Goal: Information Seeking & Learning: Stay updated

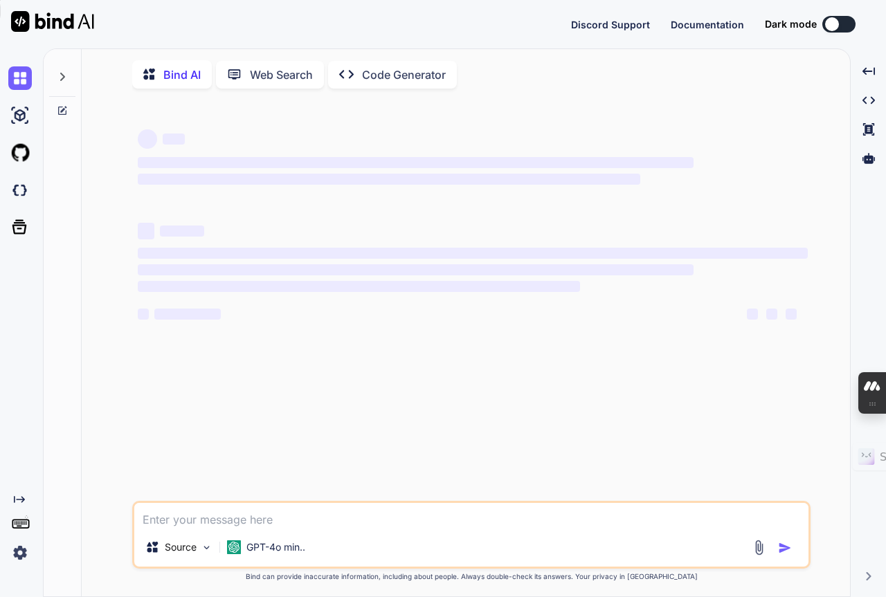
scroll to position [1556, 0]
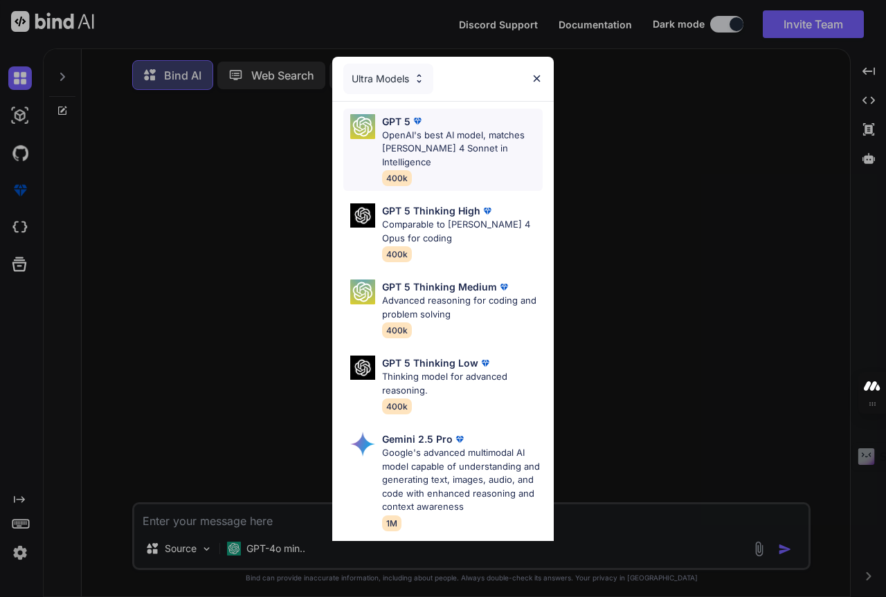
click at [430, 156] on div "GPT 5 OpenAI's best AI model, matches [PERSON_NAME] 4 Sonnet in Intelligence 40…" at bounding box center [462, 150] width 161 height 72
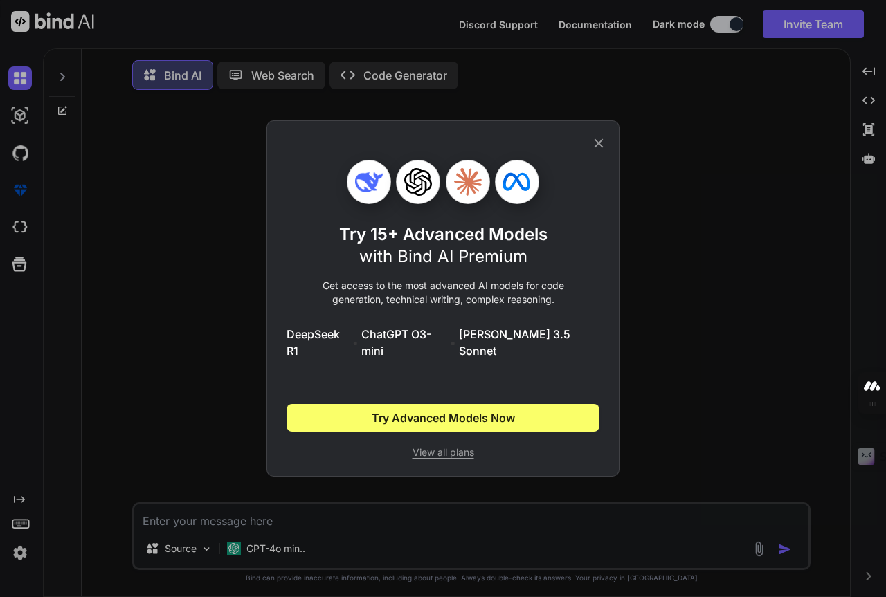
click at [596, 150] on icon at bounding box center [598, 143] width 15 height 15
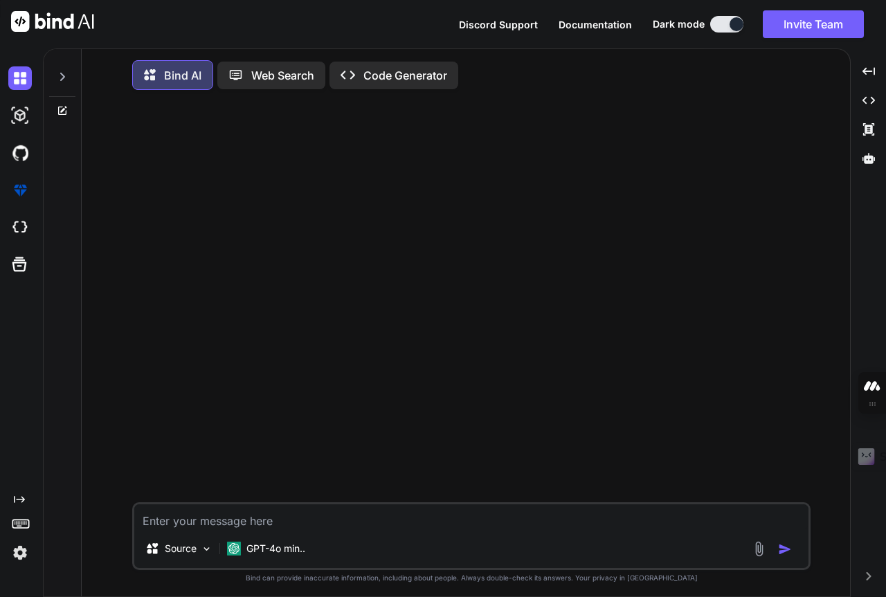
click at [260, 73] on p "Web Search" at bounding box center [282, 75] width 63 height 17
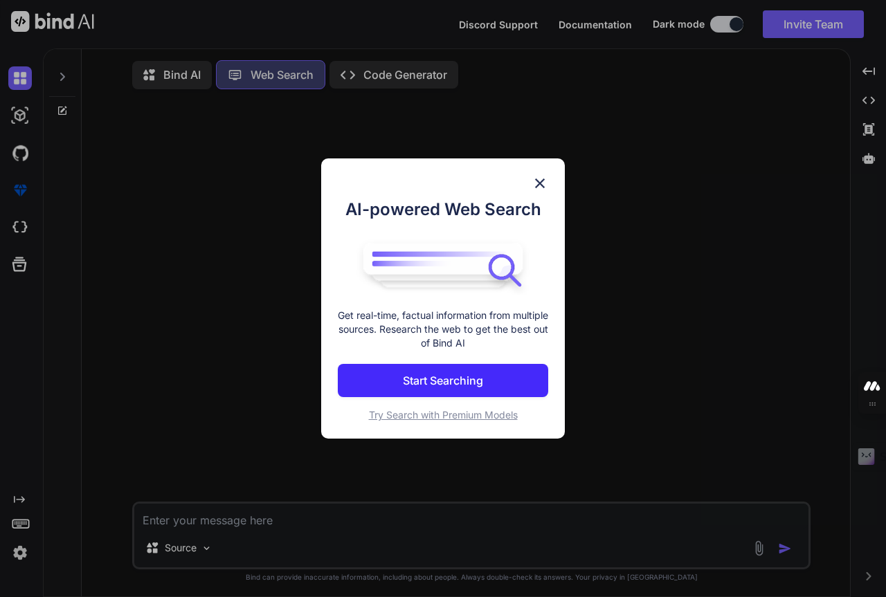
scroll to position [6, 0]
type textarea "x"
type textarea "T"
type textarea "x"
type textarea "Th"
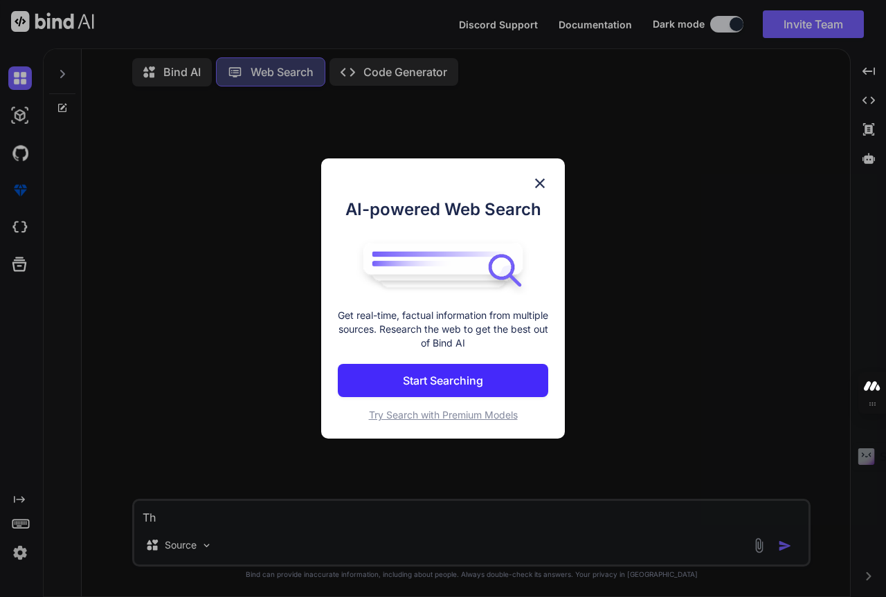
type textarea "x"
type textarea "The"
type textarea "x"
type textarea "The"
type textarea "x"
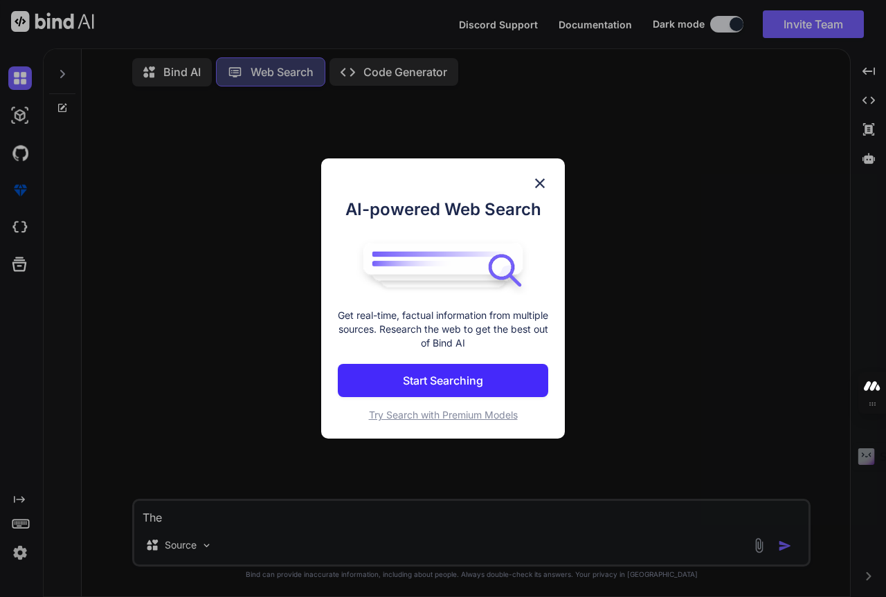
type textarea "The l"
type textarea "x"
type textarea "The la"
type textarea "x"
type textarea "The lat"
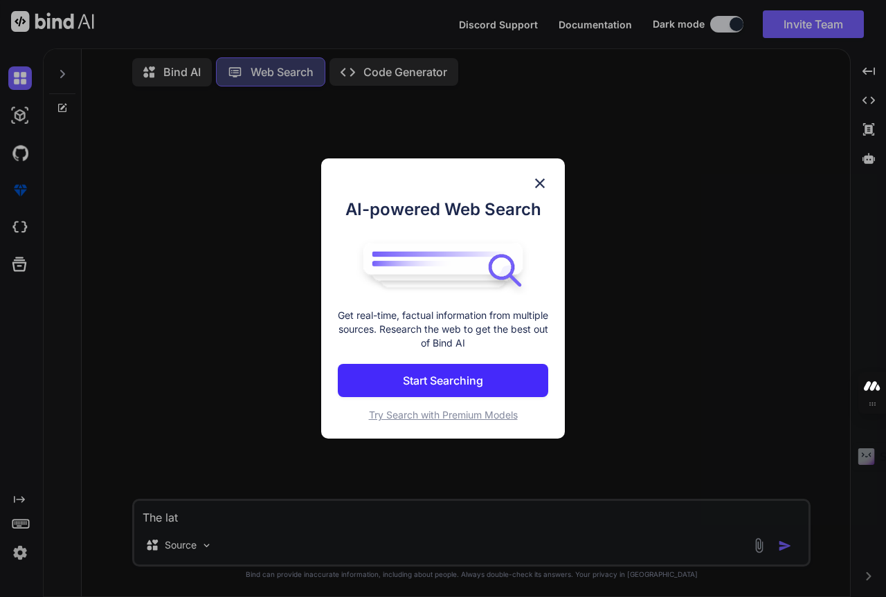
type textarea "x"
type textarea "The late"
type textarea "x"
type textarea "The lates"
type textarea "x"
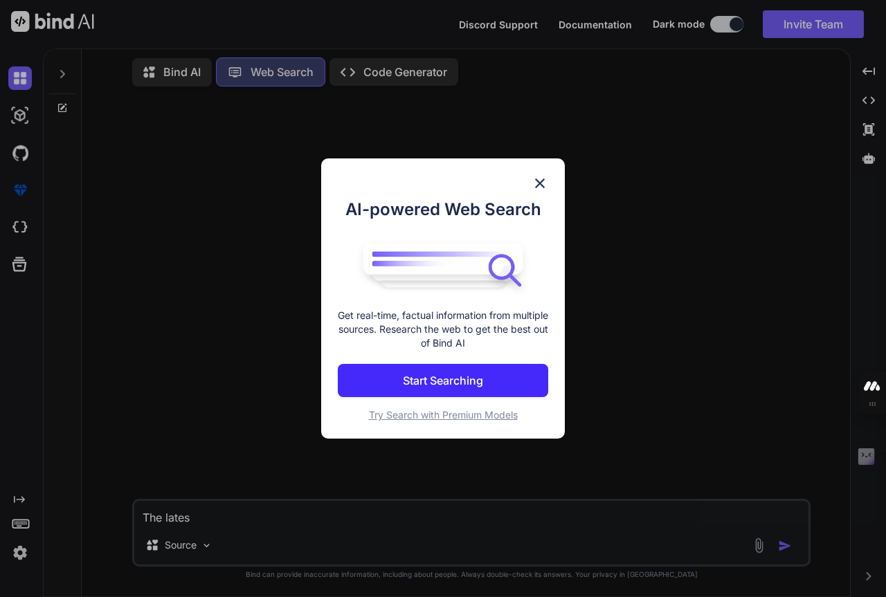
type textarea "The latest"
type textarea "x"
type textarea "The latest"
type textarea "x"
type textarea "The latest n"
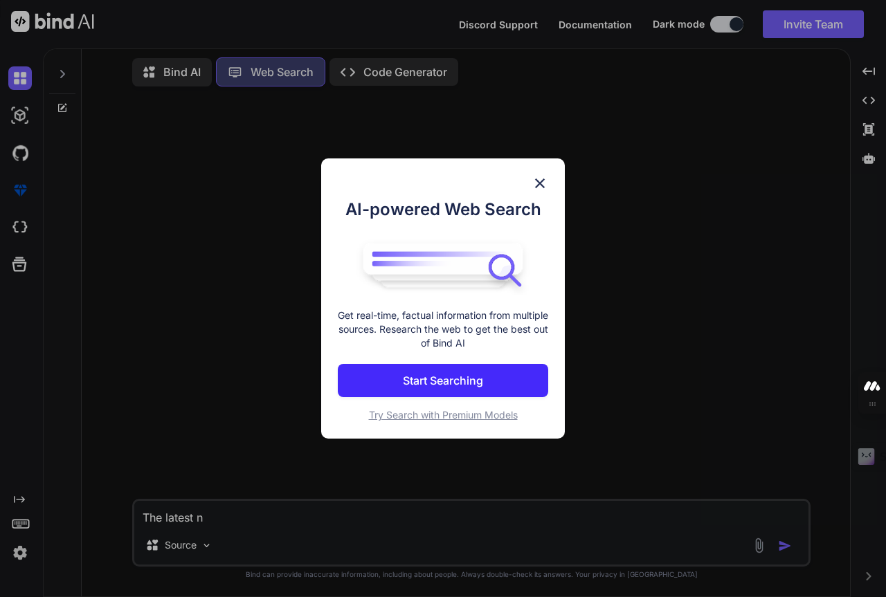
type textarea "x"
type textarea "The latest ne"
type textarea "x"
type textarea "The latest new"
type textarea "x"
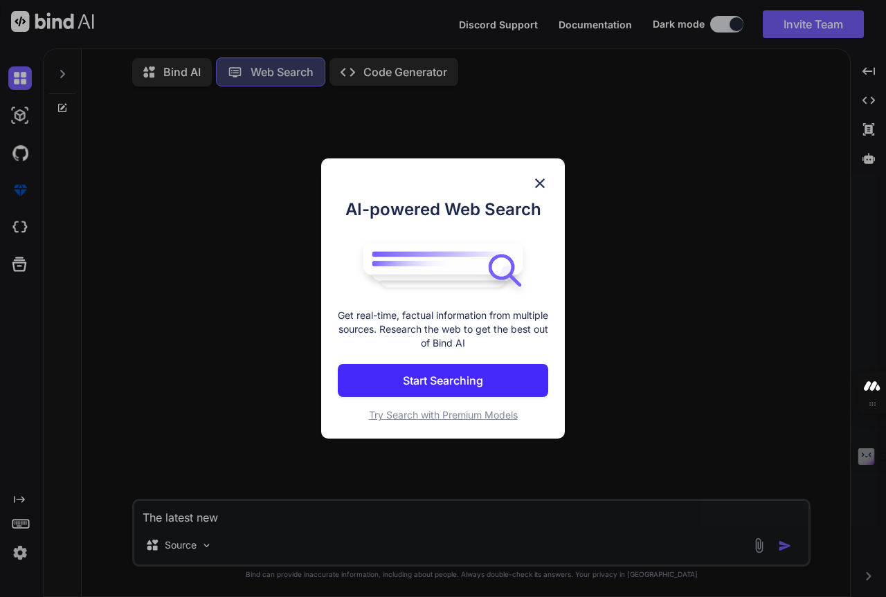
type textarea "The latest news"
type textarea "x"
type textarea "The latest news"
type textarea "x"
type textarea "The latest news i"
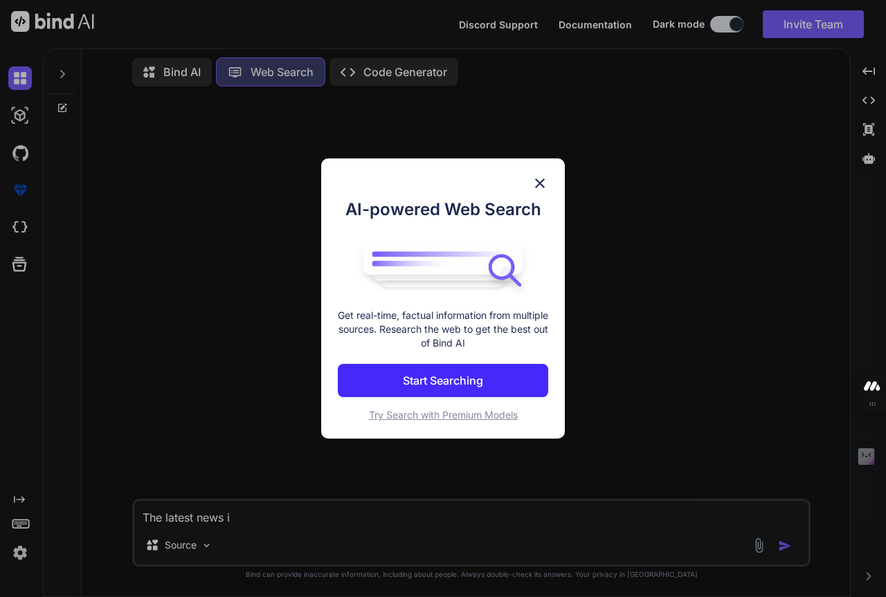
type textarea "x"
type textarea "The latest news in"
type textarea "x"
type textarea "The latest news in"
type textarea "x"
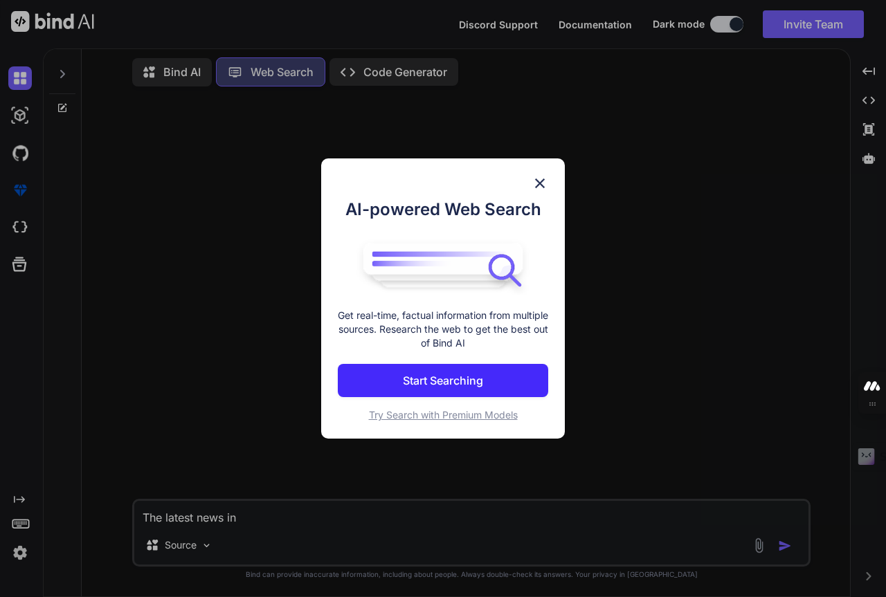
type textarea "The latest news in A"
type textarea "x"
type textarea "The latest news in AI"
type textarea "x"
type textarea "The latest news in AI"
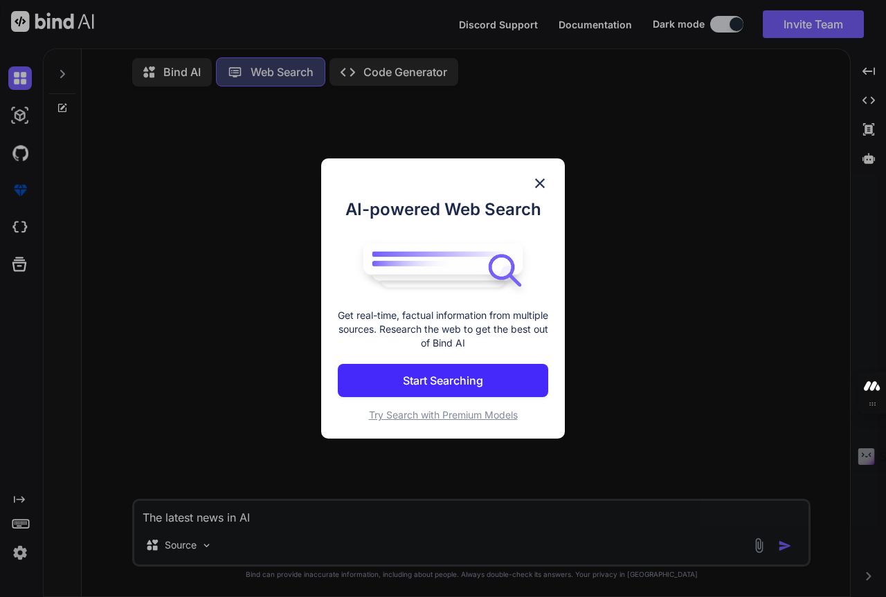
type textarea "x"
type textarea "The latest news in AI t"
type textarea "x"
type textarea "The latest news in AI th"
type textarea "x"
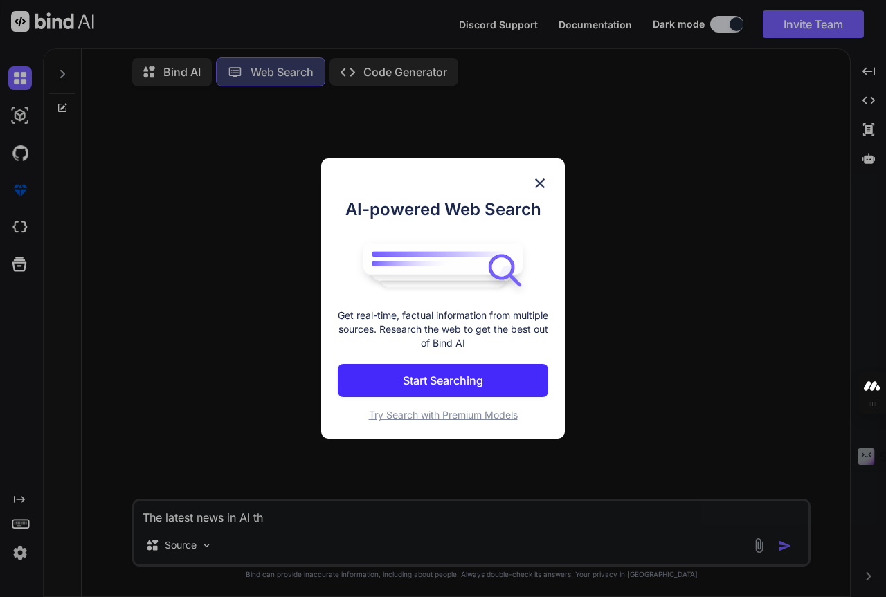
type textarea "The latest news in AI tha"
type textarea "x"
type textarea "The latest news in AI that"
type textarea "x"
type textarea "The latest news in AI that"
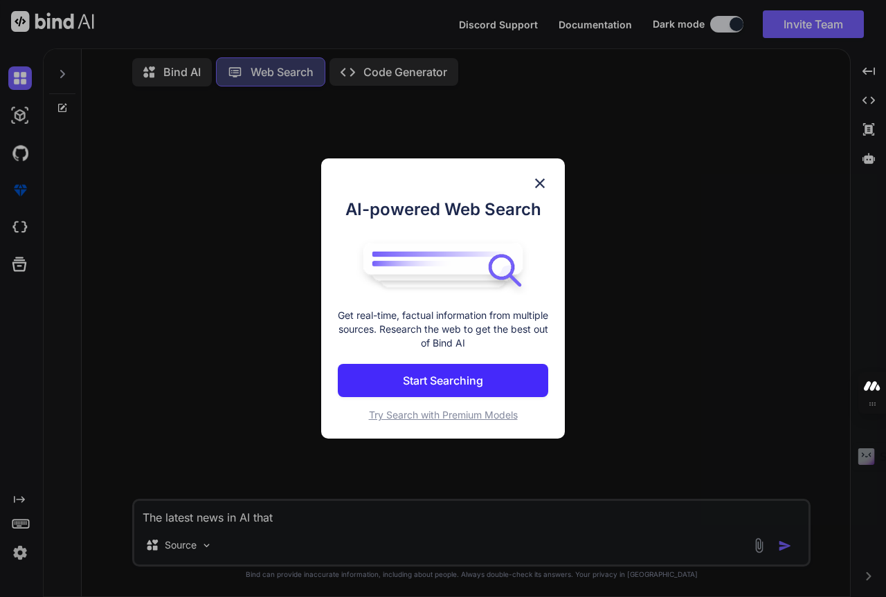
type textarea "x"
type textarea "The latest news in AI that a"
type textarea "x"
type textarea "The latest news in AI that af"
type textarea "x"
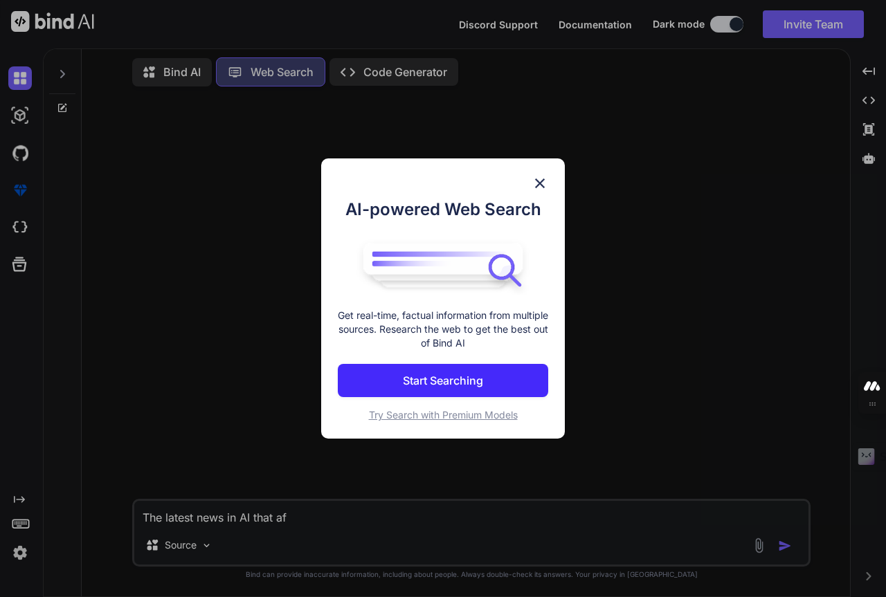
type textarea "The latest news in AI that aff"
type textarea "x"
type textarea "The latest news in AI that affe"
type textarea "x"
type textarea "The latest news in AI that affec"
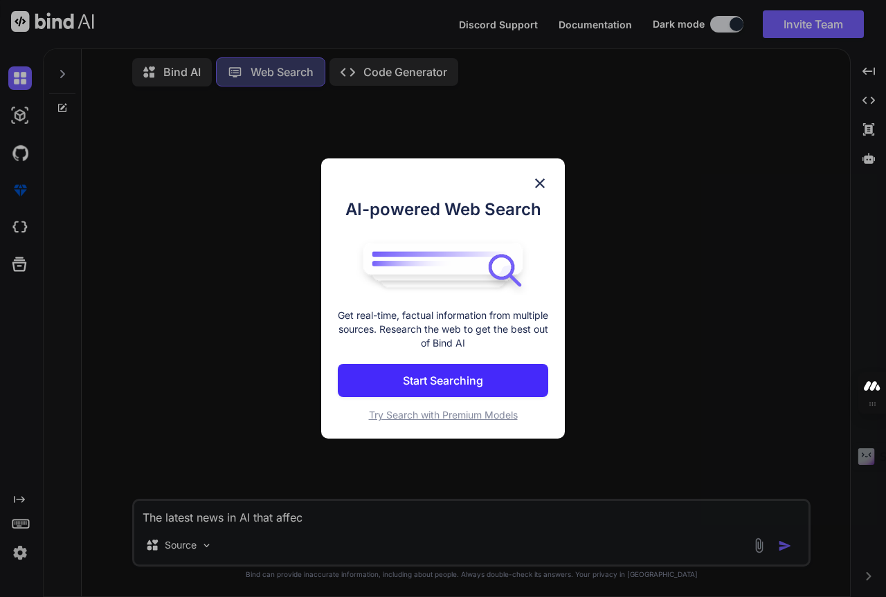
type textarea "x"
type textarea "The latest news in AI that affect"
type textarea "x"
type textarea "The latest news in AI that affect"
type textarea "x"
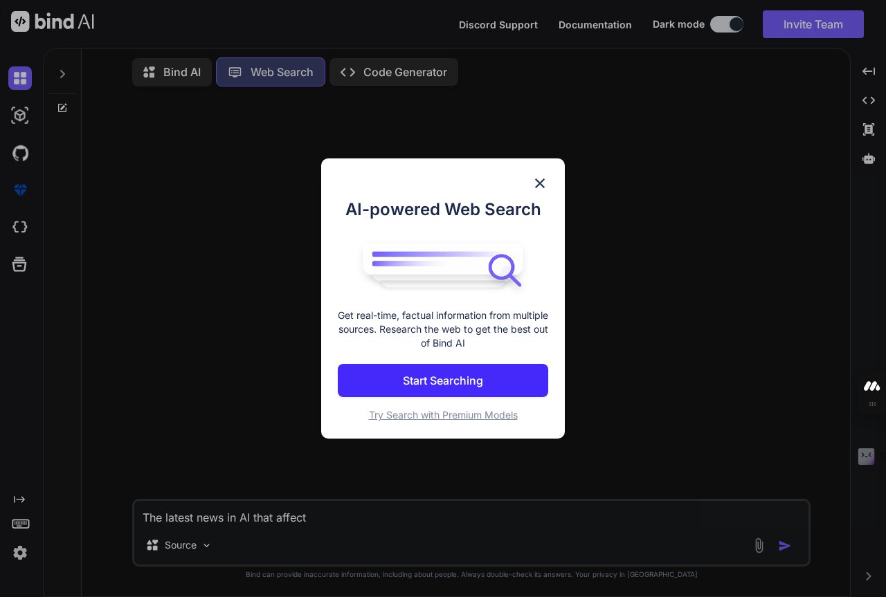
type textarea "The latest news in AI that affect c"
type textarea "x"
type textarea "The latest news in AI that affect ch"
type textarea "x"
type textarea "The latest news in AI that affect chi"
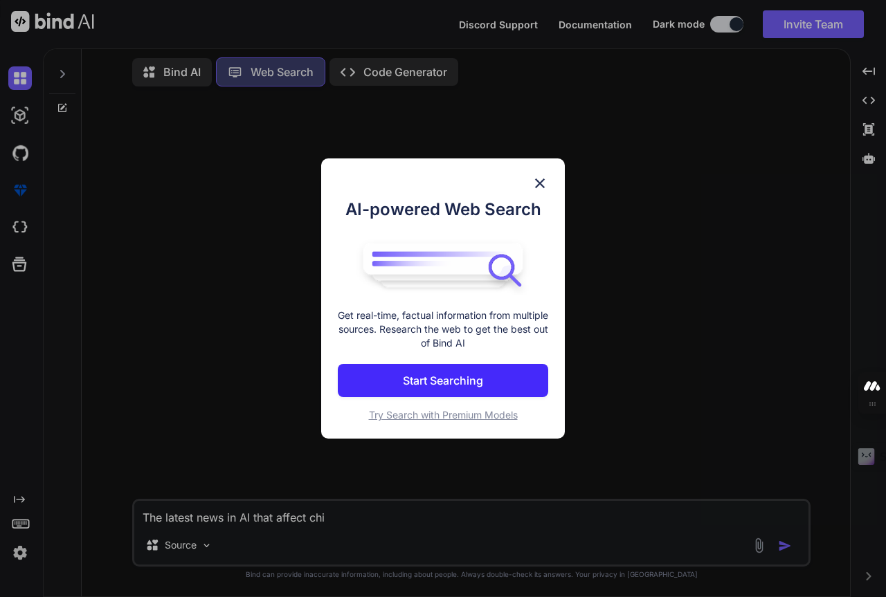
type textarea "x"
type textarea "The latest news in AI that affect ch"
type textarea "x"
type textarea "The latest news in AI that affect chi"
type textarea "x"
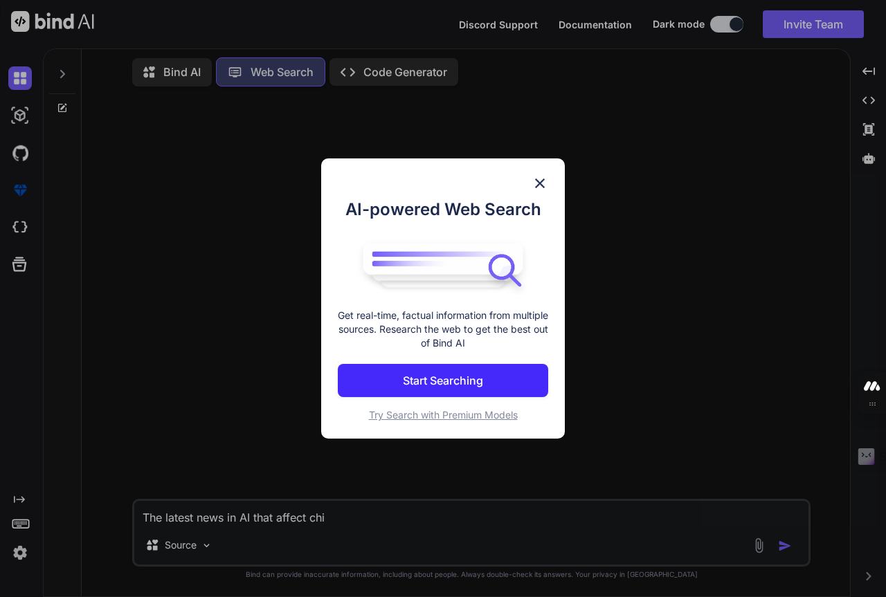
type textarea "The latest news in AI that affect chil"
type textarea "x"
type textarea "The latest news in AI that affect child"
type textarea "x"
type textarea "The latest news in AI that affect childr"
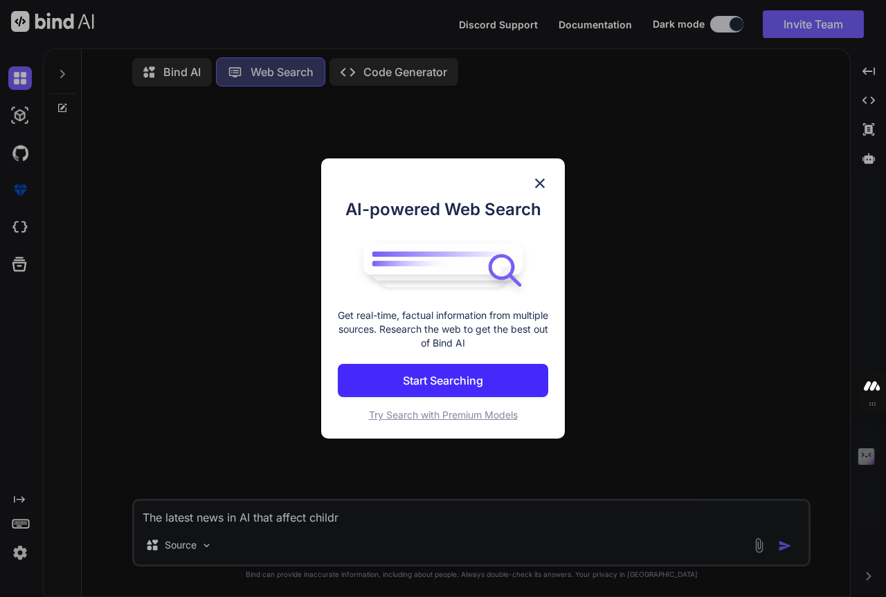
type textarea "x"
type textarea "The latest news in AI that affect childre"
type textarea "x"
type textarea "The latest news in AI that affect children"
type textarea "x"
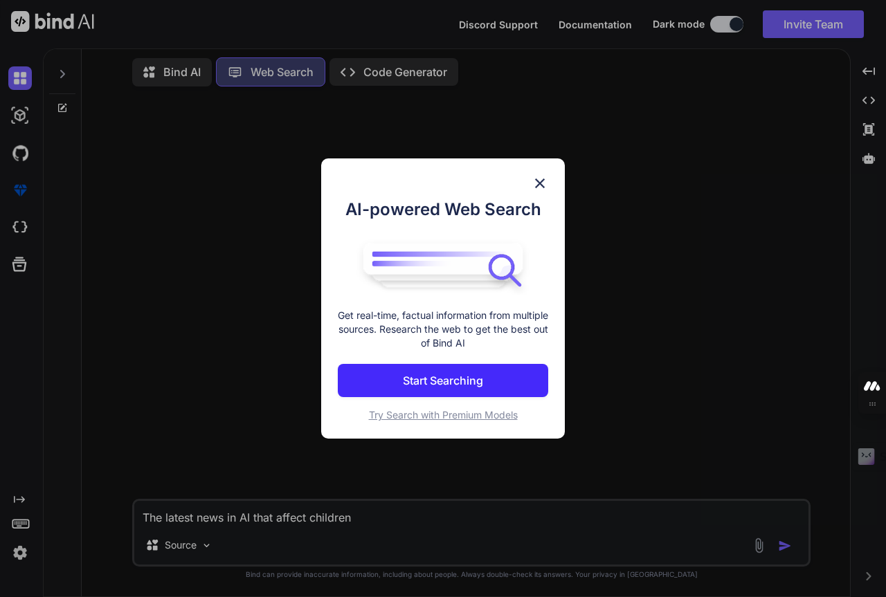
type textarea "The latest news in AI that affect children,"
type textarea "x"
type textarea "The latest news in AI that affect children,"
type textarea "x"
type textarea "The latest news in AI that affect children, f"
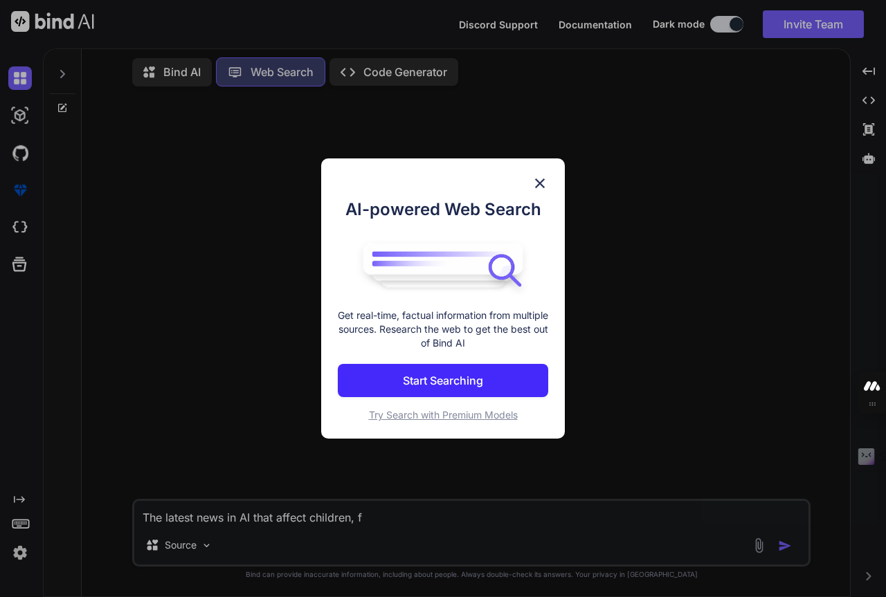
type textarea "x"
type textarea "The latest news in AI that affect children, fo"
type textarea "x"
type textarea "The latest news in AI that affect children, foc"
type textarea "x"
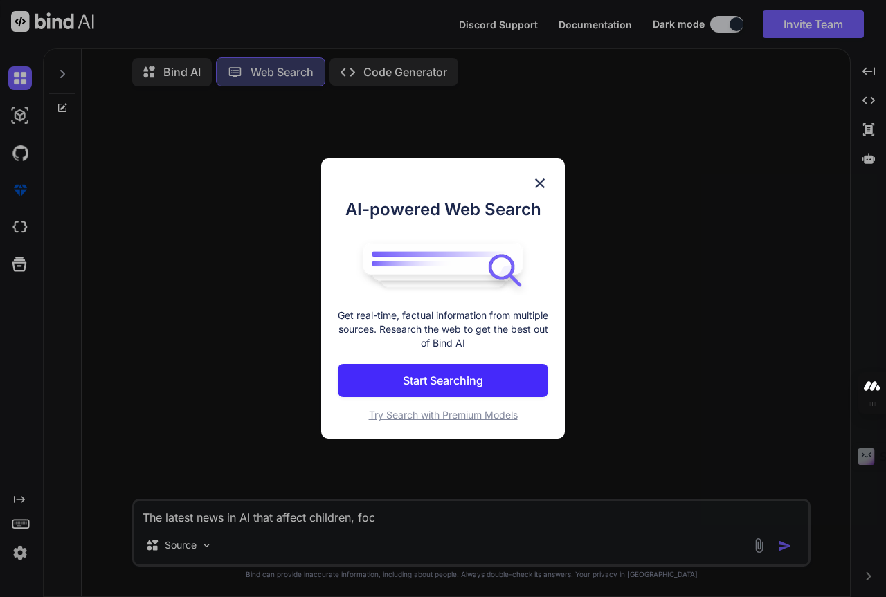
type textarea "The latest news in AI that affect children, focu"
type textarea "x"
type textarea "The latest news in AI that affect children, focus"
type textarea "x"
type textarea "The latest news in AI that affect children, focus"
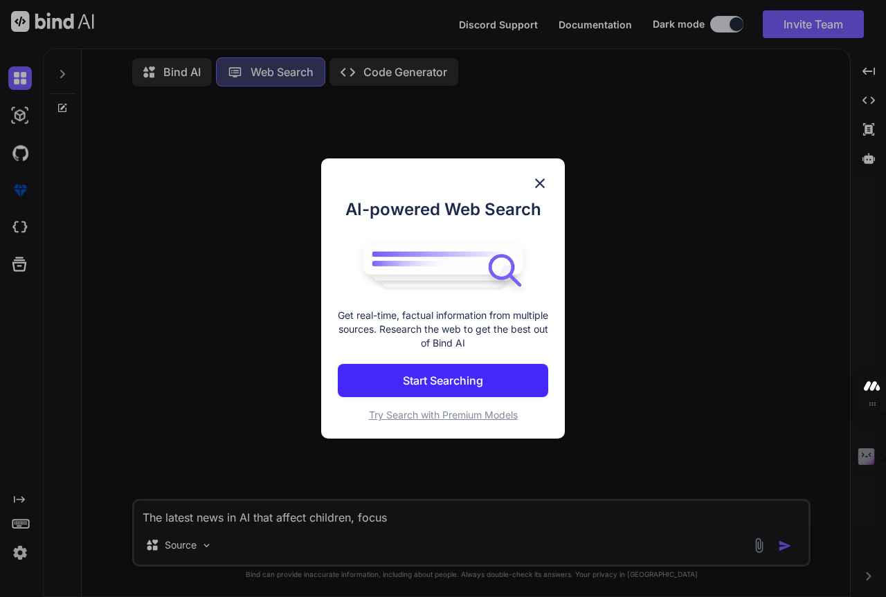
type textarea "x"
type textarea "The latest news in AI that affect children, focus o"
type textarea "x"
type textarea "The latest news in AI that affect children, focus on"
type textarea "x"
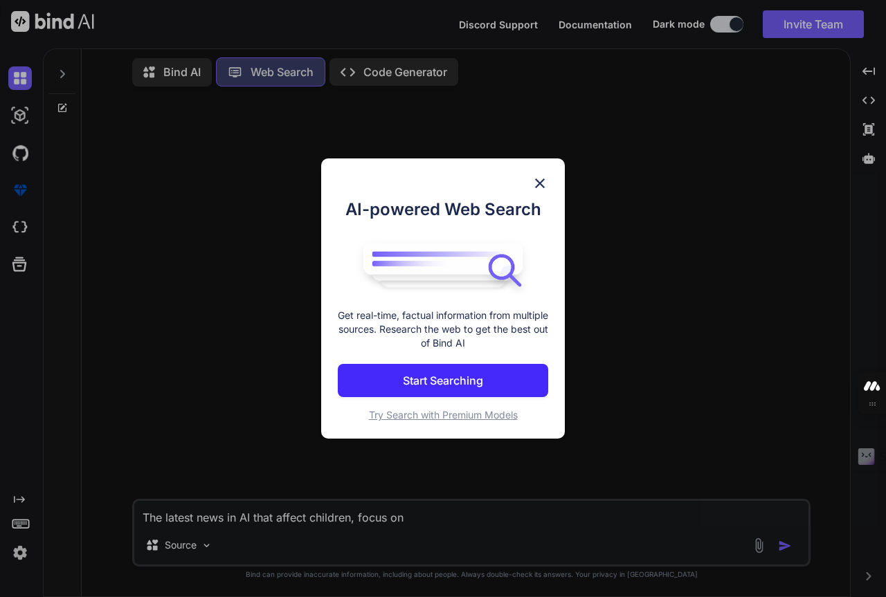
type textarea "The latest news in AI that affect children, focus on"
type textarea "x"
type textarea "The latest news in AI that affect children, focus on p"
type textarea "x"
type textarea "The latest news in AI that affect children, focus on po"
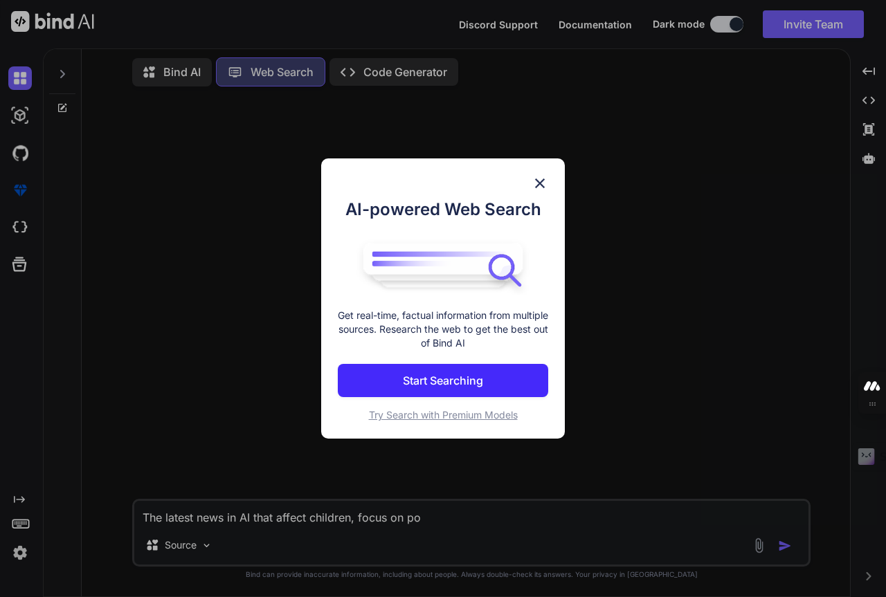
type textarea "x"
type textarea "The latest news in AI that affect children, focus on pos"
type textarea "x"
type textarea "The latest news in AI that affect children, focus on posi"
type textarea "x"
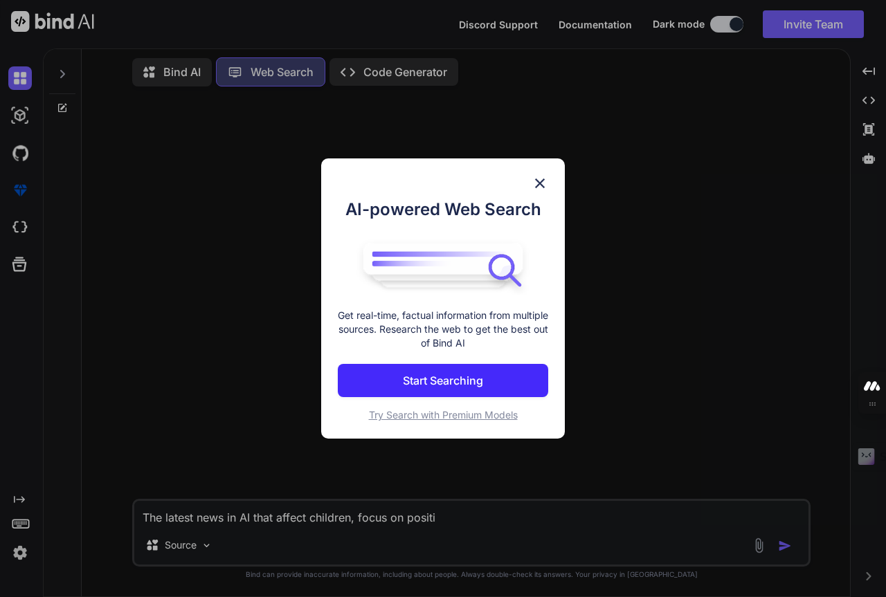
type textarea "The latest news in AI that affect children, focus on positiv"
type textarea "x"
type textarea "The latest news in AI that affect children, focus on positive"
type textarea "x"
type textarea "The latest news in AI that affect children, focus on positive"
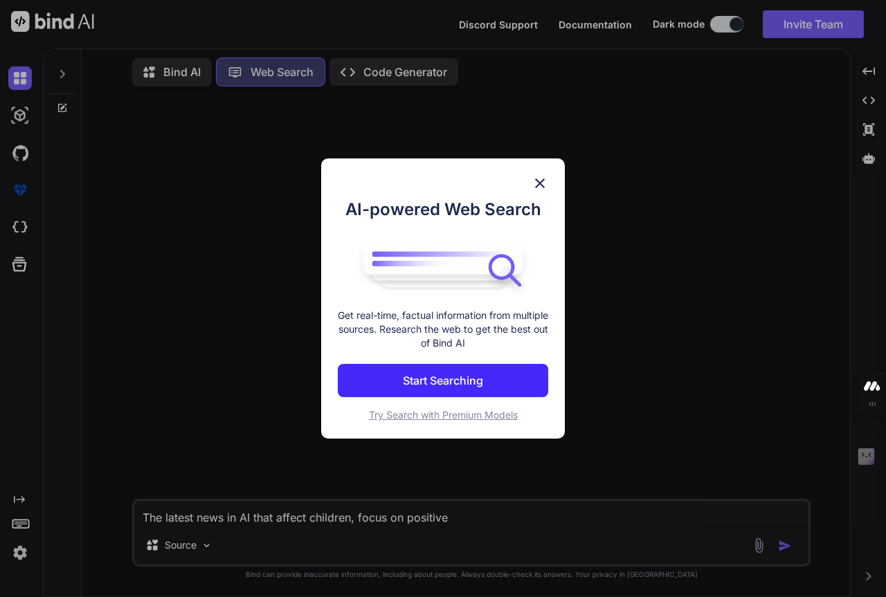
type textarea "x"
type textarea "The latest news in AI that affect children, focus on positive n"
type textarea "x"
type textarea "The latest news in AI that affect children, focus on positive ne"
type textarea "x"
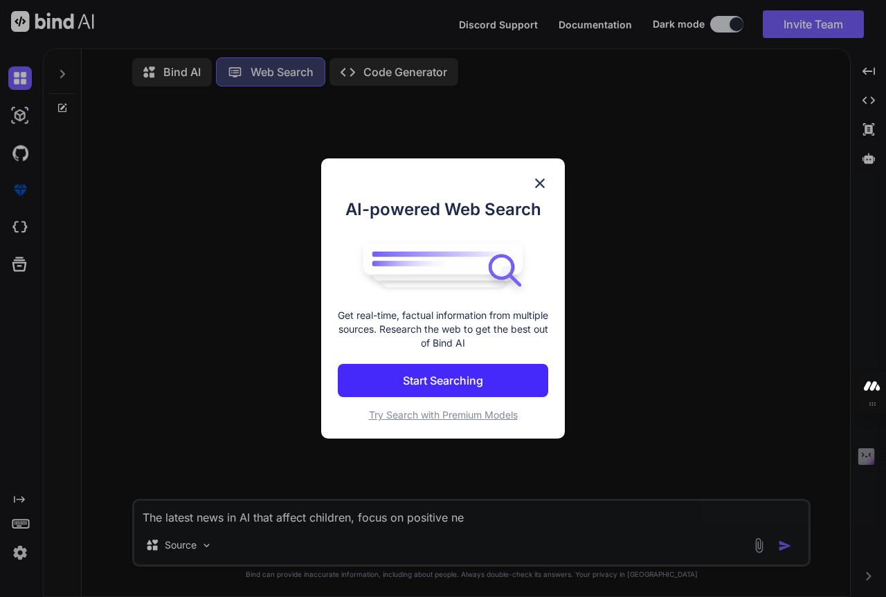
type textarea "The latest news in AI that affect children, focus on positive new"
type textarea "x"
type textarea "The latest news in AI that affect children, focus on positive new,"
type textarea "x"
type textarea "The latest news in AI that affect children, focus on positive new,"
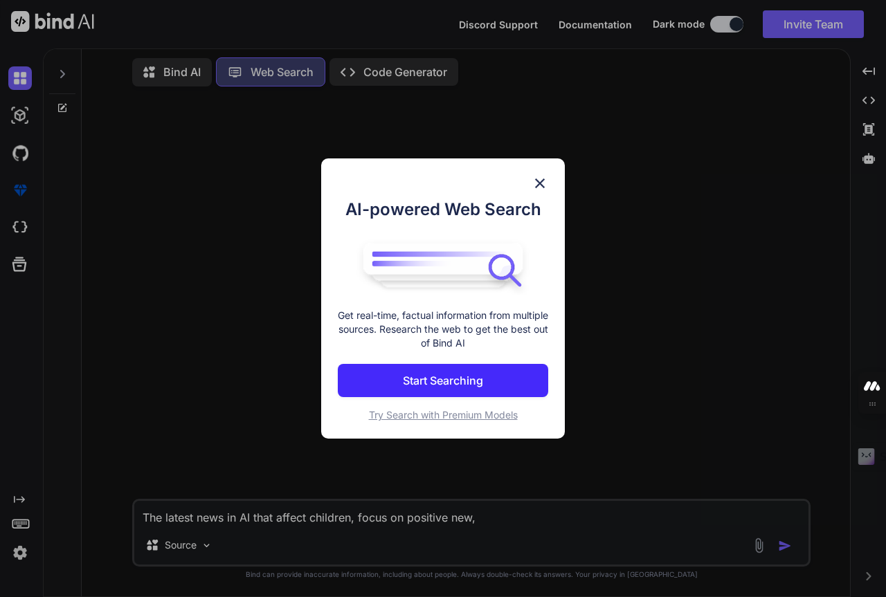
type textarea "x"
type textarea "The latest news in AI that affect children, focus on positive new, l"
type textarea "x"
type textarea "The latest news in AI that affect children, focus on positive new, li"
type textarea "x"
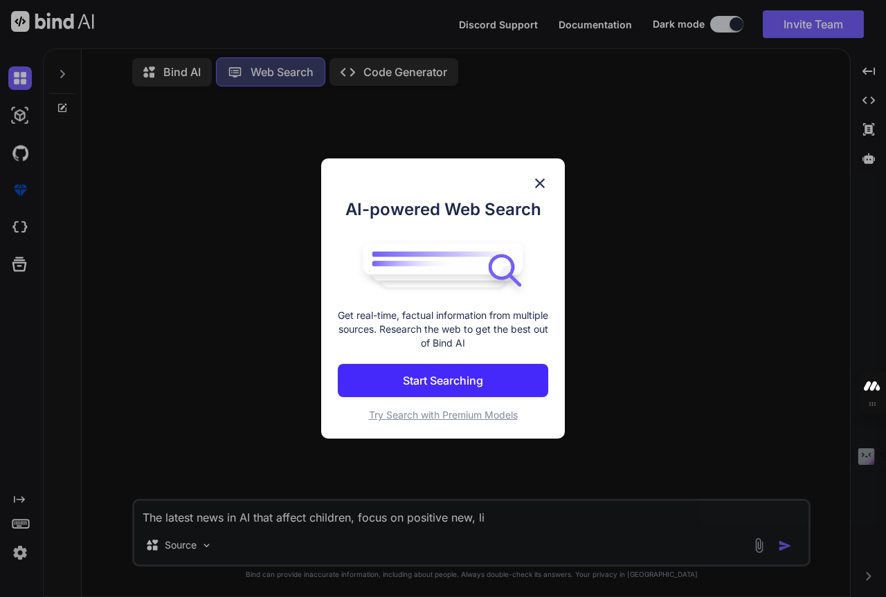
type textarea "The latest news in AI that affect children, focus on positive new, lis"
type textarea "x"
type textarea "The latest news in AI that affect children, focus on positive new, list"
type textarea "x"
type textarea "The latest news in AI that affect children, focus on positive new, listi"
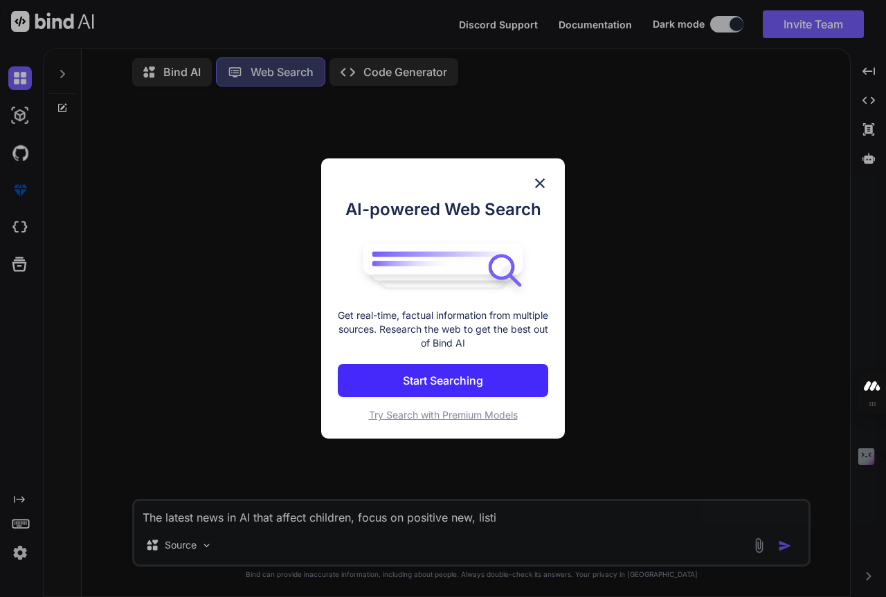
type textarea "x"
type textarea "The latest news in AI that affect children, focus on positive new, listin"
type textarea "x"
type textarea "The latest news in AI that affect children, focus on positive new, listing"
type textarea "x"
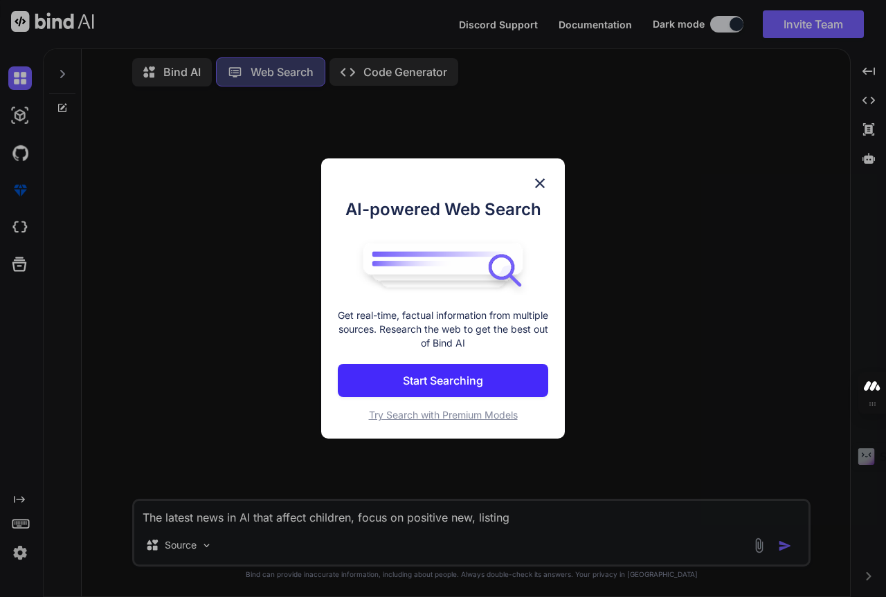
type textarea "The latest news in AI that affect children, focus on positive new, listing"
type textarea "x"
type textarea "The latest news in AI that affect children, focus on positive new, listing s"
type textarea "x"
type textarea "The latest news in AI that affect children, focus on positive new, listing so"
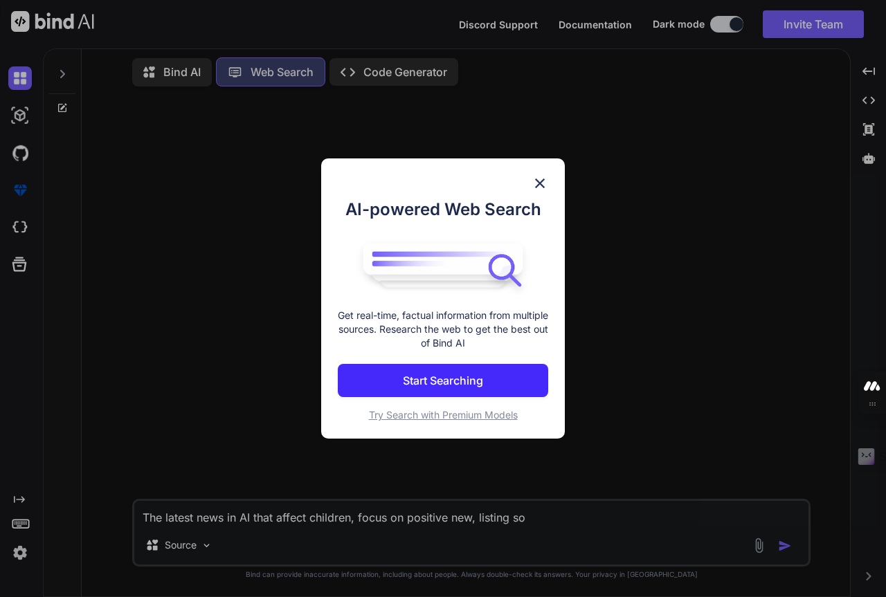
type textarea "x"
type textarea "The latest news in AI that affect children, focus on positive new, listing sou"
type textarea "x"
type textarea "The latest news in AI that affect children, focus on positive new, listing sour"
type textarea "x"
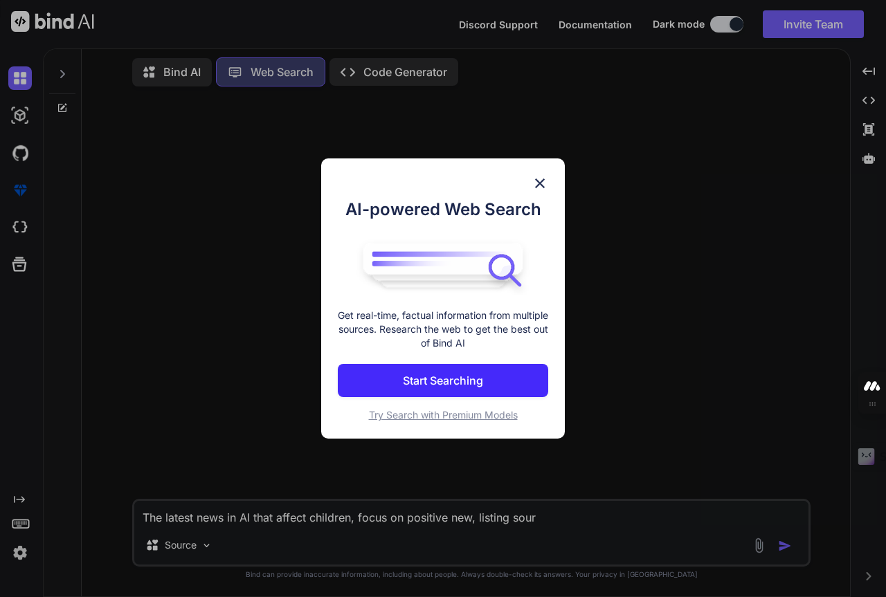
type textarea "The latest news in AI that affect children, focus on positive new, listing sou"
type textarea "x"
type textarea "The latest news in AI that affect children, focus on positive new, listing sour"
type textarea "x"
type textarea "The latest news in AI that affect children, focus on positive new, listing sourc"
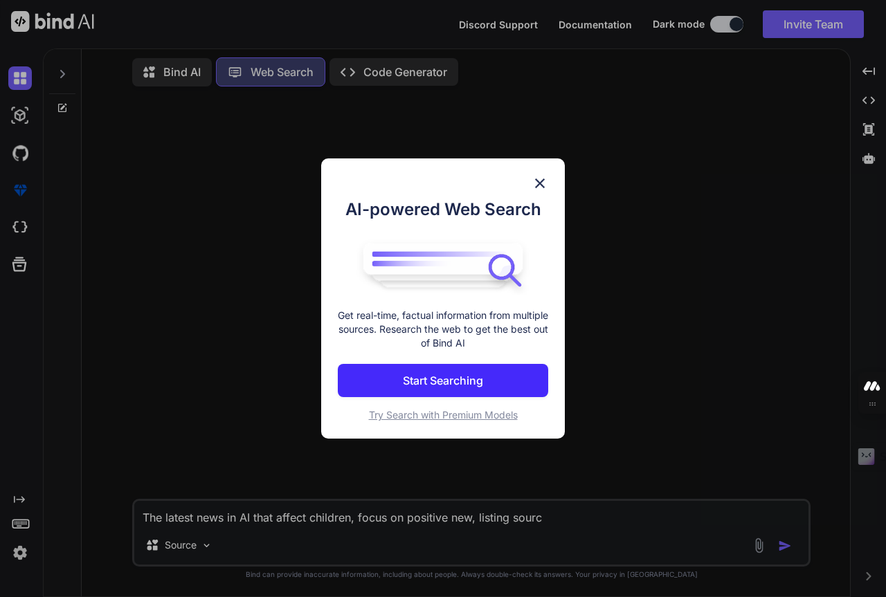
type textarea "x"
type textarea "The latest news in AI that affect children, focus on positive new, listing sour…"
type textarea "x"
type textarea "The latest news in AI that affect children, focus on positive new, listing sour…"
type textarea "x"
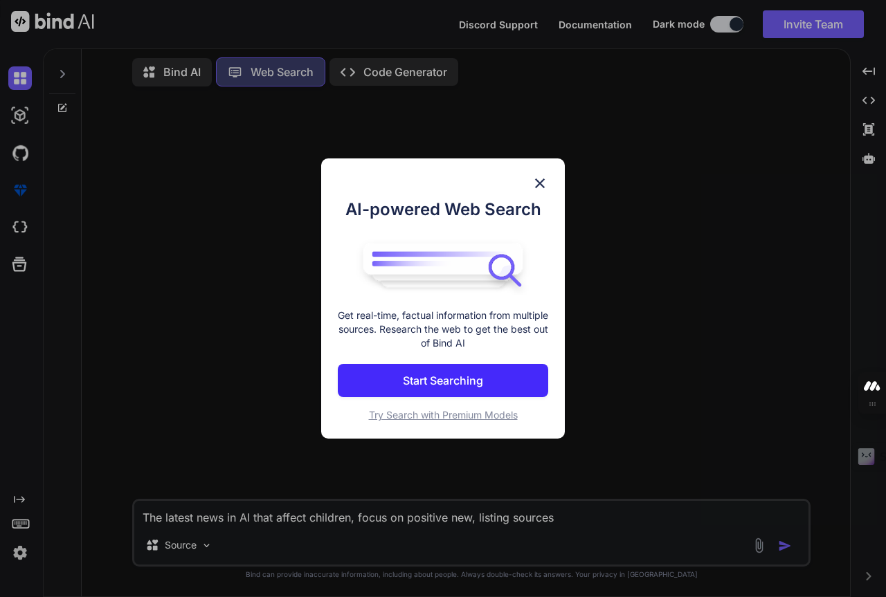
type textarea "The latest news in AI that affect children, focus on positive new, listing sour…"
type textarea "x"
type textarea "The latest news in AI that affect children, focus on positive new, listing sour…"
type textarea "x"
type textarea "The latest news in AI that affect children, focus on positive new, listing sour…"
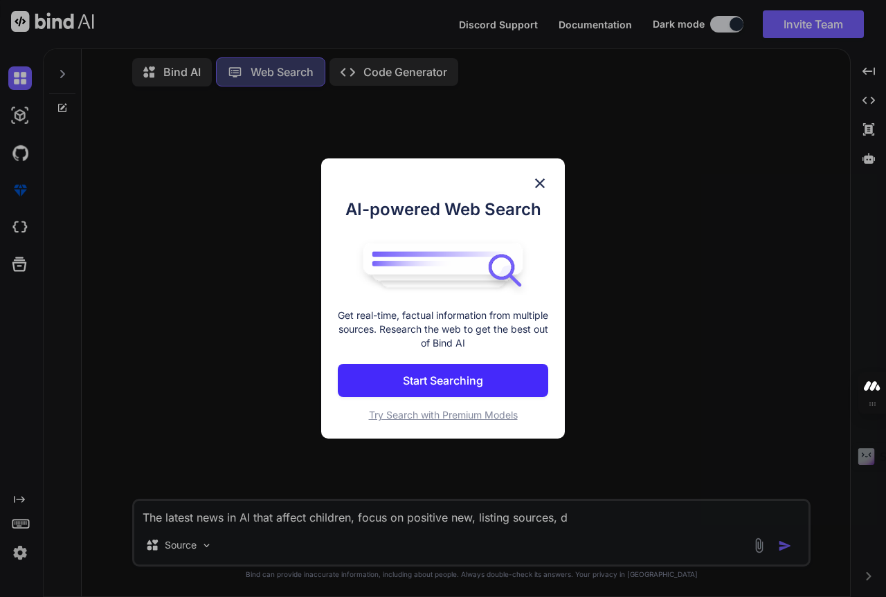
type textarea "x"
type textarea "The latest news in AI that affect children, focus on positive new, listing sour…"
type textarea "x"
type textarea "The latest news in AI that affect children, focus on positive new, listing sour…"
type textarea "x"
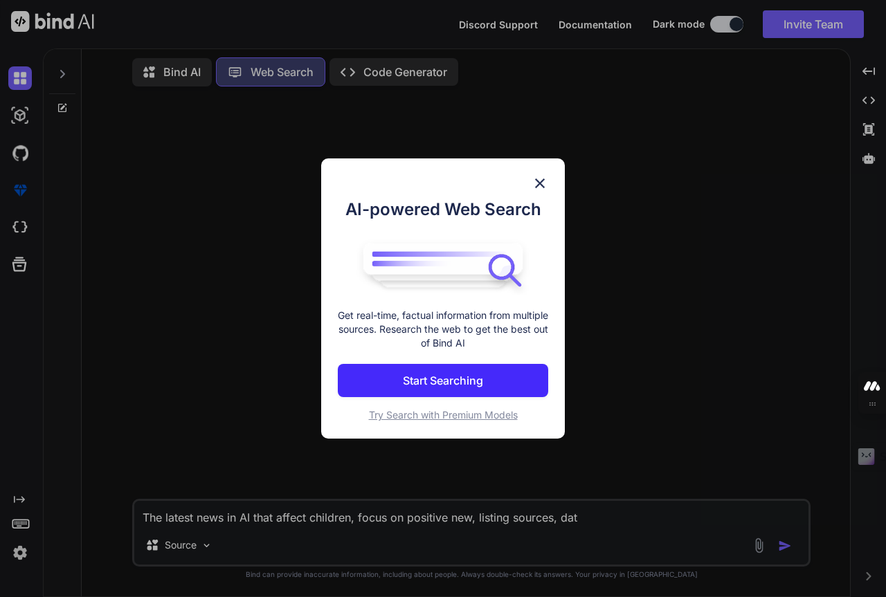
type textarea "The latest news in AI that affect children, focus on positive new, listing sour…"
type textarea "x"
type textarea "The latest news in AI that affect children, focus on positive new, listing sour…"
type textarea "x"
type textarea "The latest news in AI that affect children, focus on positive new, listing sour…"
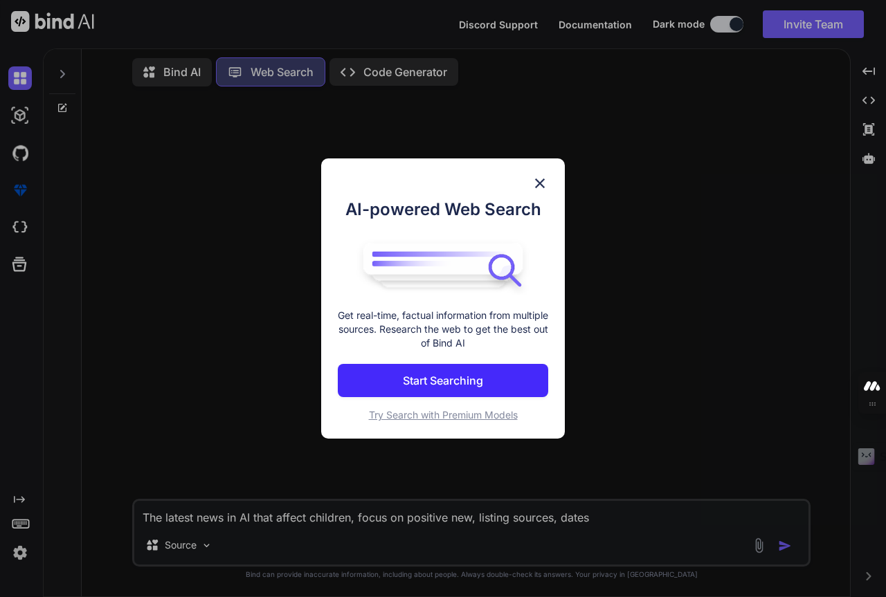
type textarea "x"
type textarea "The latest news in AI that affect children, focus on positive new, listing sour…"
type textarea "x"
type textarea "The latest news in AI that affect children, focus on positive new, listing sour…"
type textarea "x"
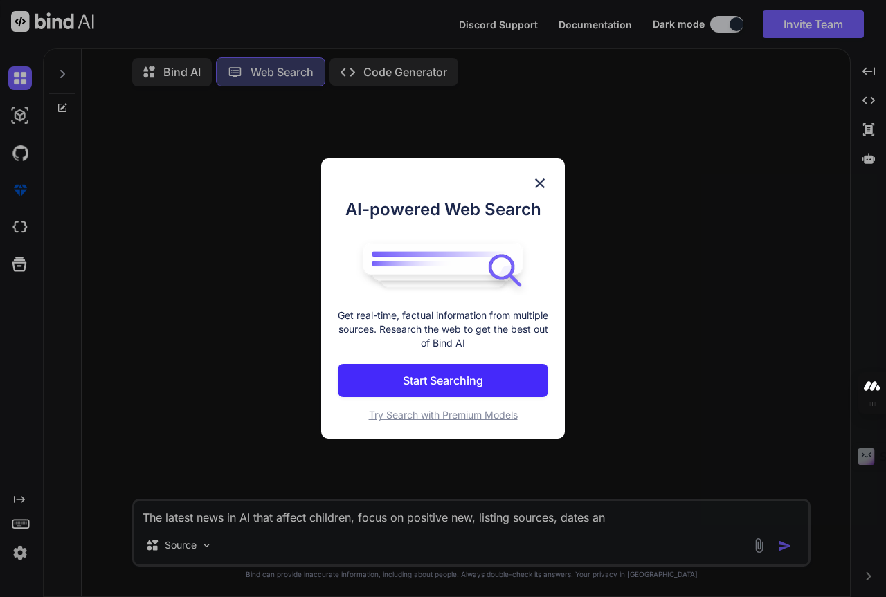
type textarea "The latest news in AI that affect children, focus on positive new, listing sour…"
type textarea "x"
type textarea "The latest news in AI that affect children, focus on positive new, listing sour…"
type textarea "x"
type textarea "The latest news in AI that affect children, focus on positive new, listing sour…"
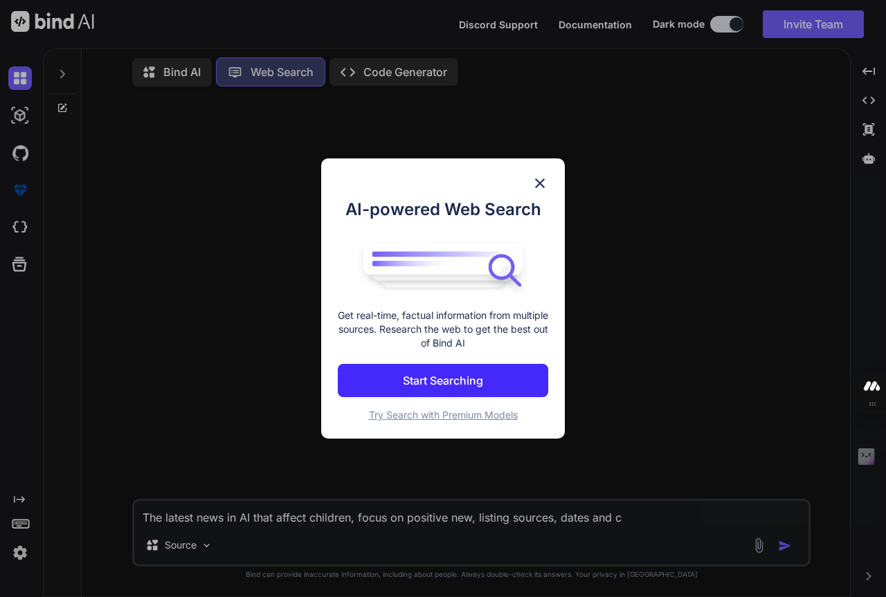
type textarea "x"
type textarea "The latest news in AI that affect children, focus on positive new, listing sour…"
type textarea "x"
type textarea "The latest news in AI that affect children, focus on positive new, listing sour…"
type textarea "x"
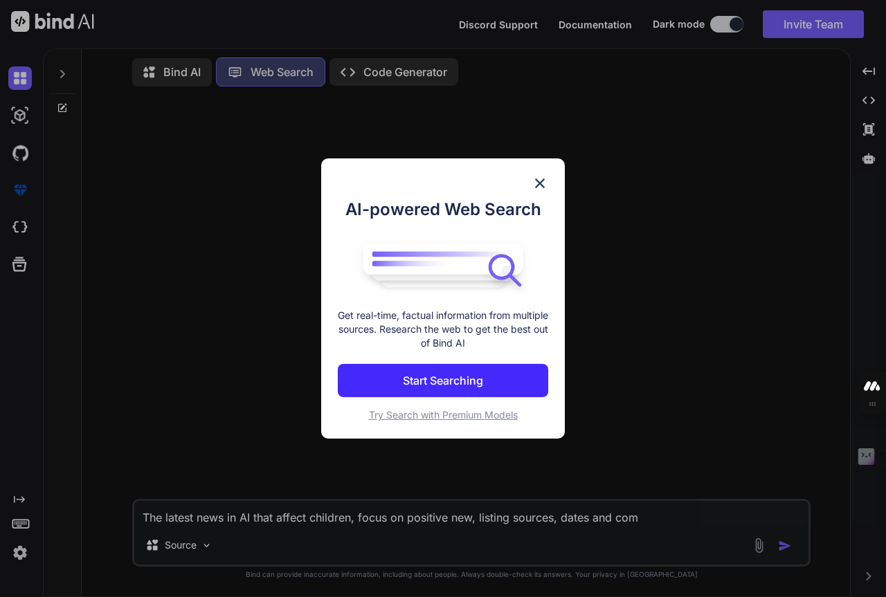
type textarea "The latest news in AI that affect children, focus on positive new, listing sour…"
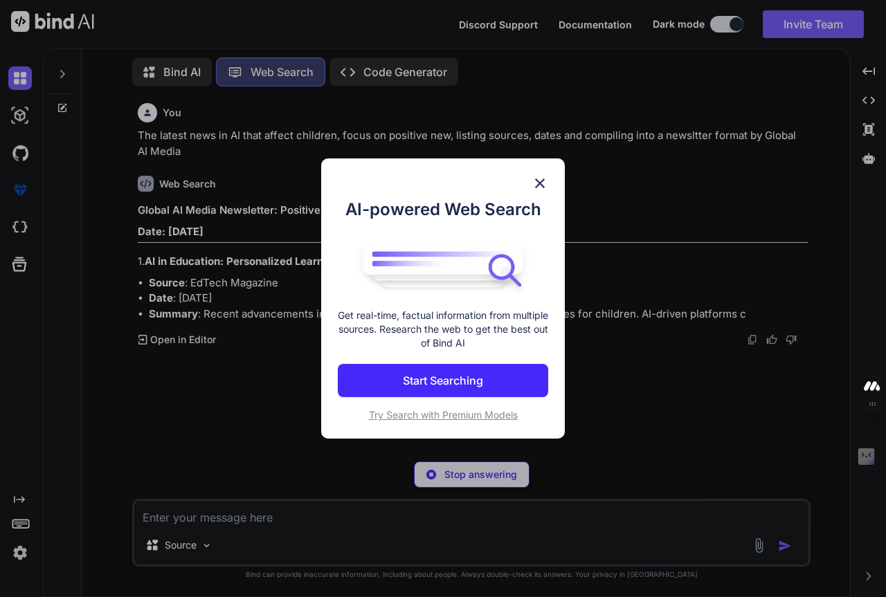
click at [539, 183] on img at bounding box center [540, 183] width 17 height 17
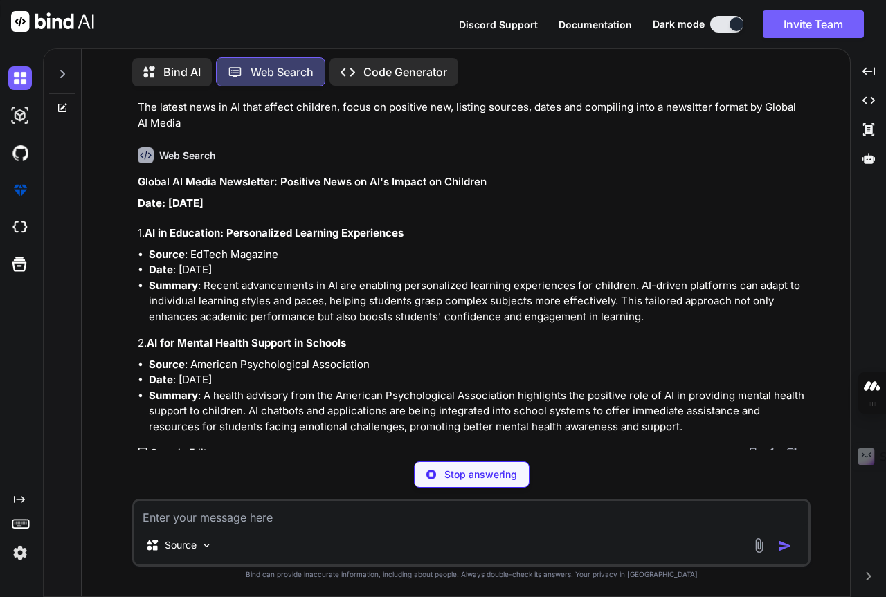
scroll to position [44, 0]
